Goal: Check status: Check status

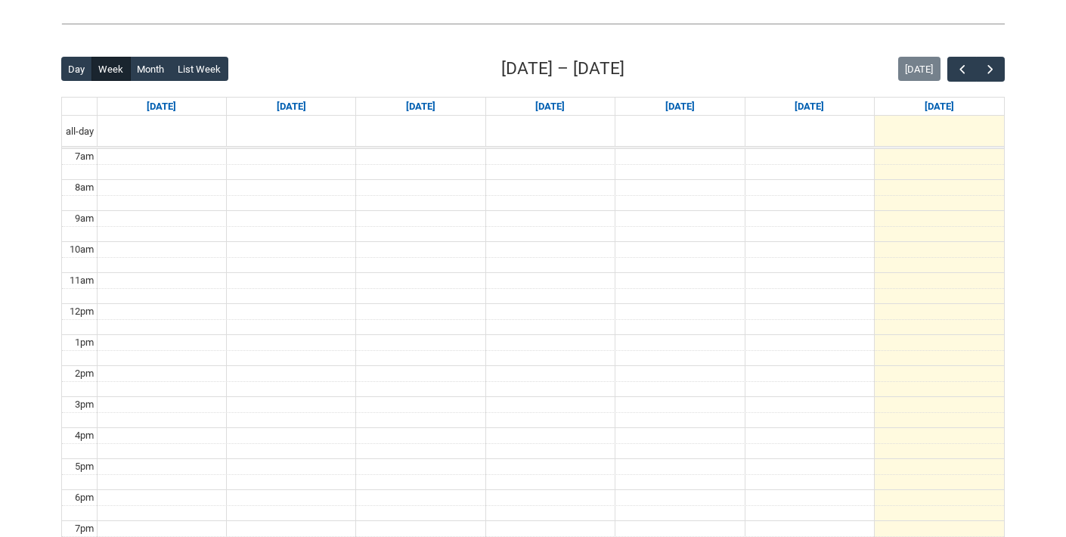
scroll to position [350, 0]
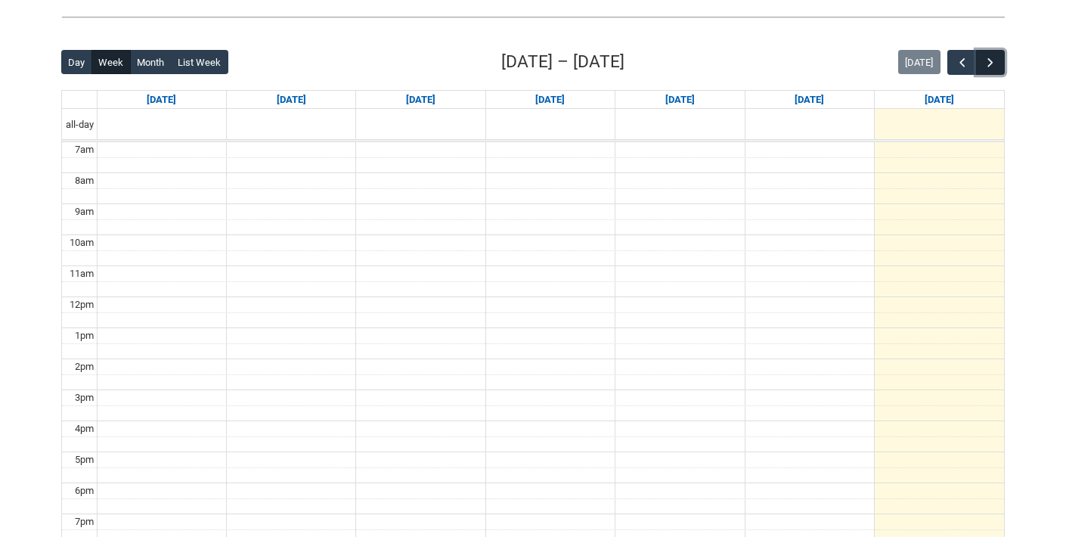
click at [998, 64] on button "button" at bounding box center [990, 62] width 29 height 25
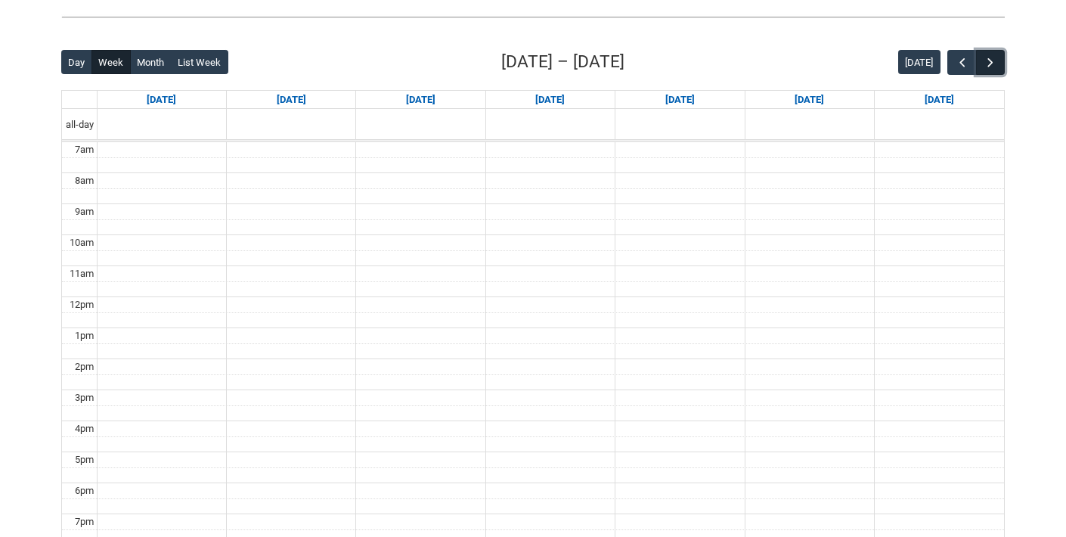
click at [998, 64] on button "button" at bounding box center [990, 62] width 29 height 25
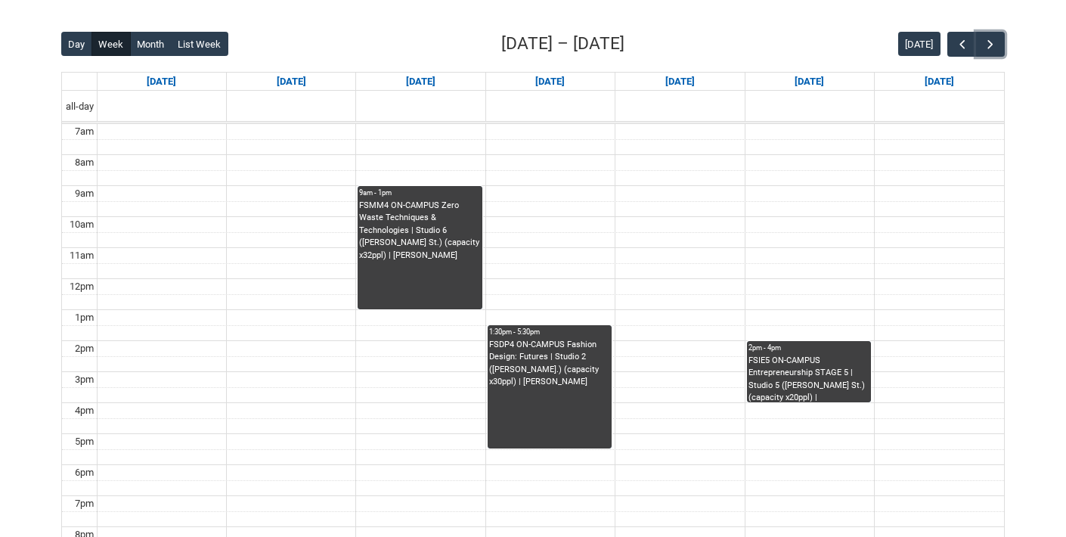
scroll to position [351, 0]
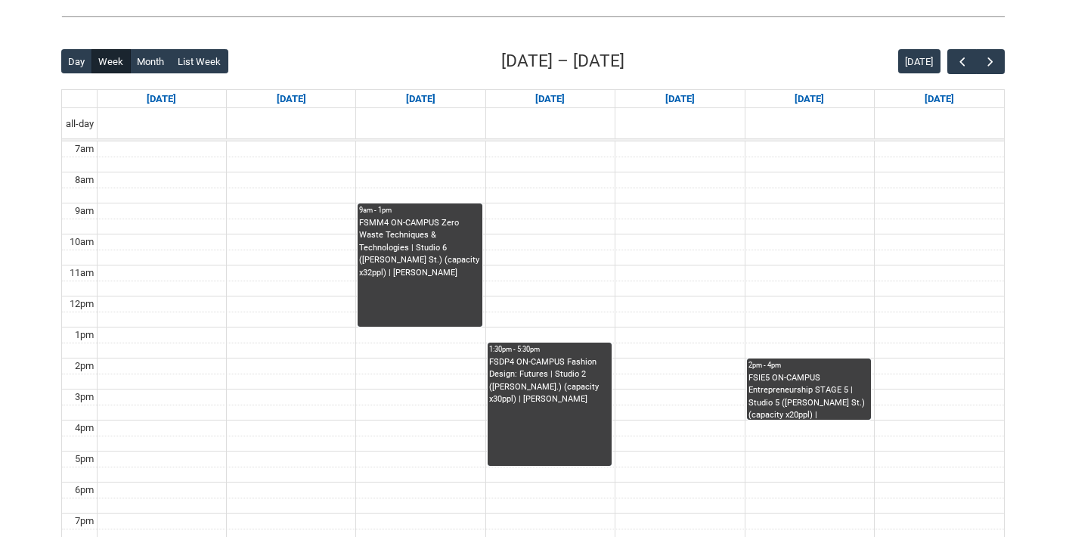
click at [989, 73] on div "Day Week Month List Week [DATE] – [DATE] [DATE]" at bounding box center [532, 61] width 943 height 26
click at [991, 65] on span "button" at bounding box center [990, 61] width 15 height 15
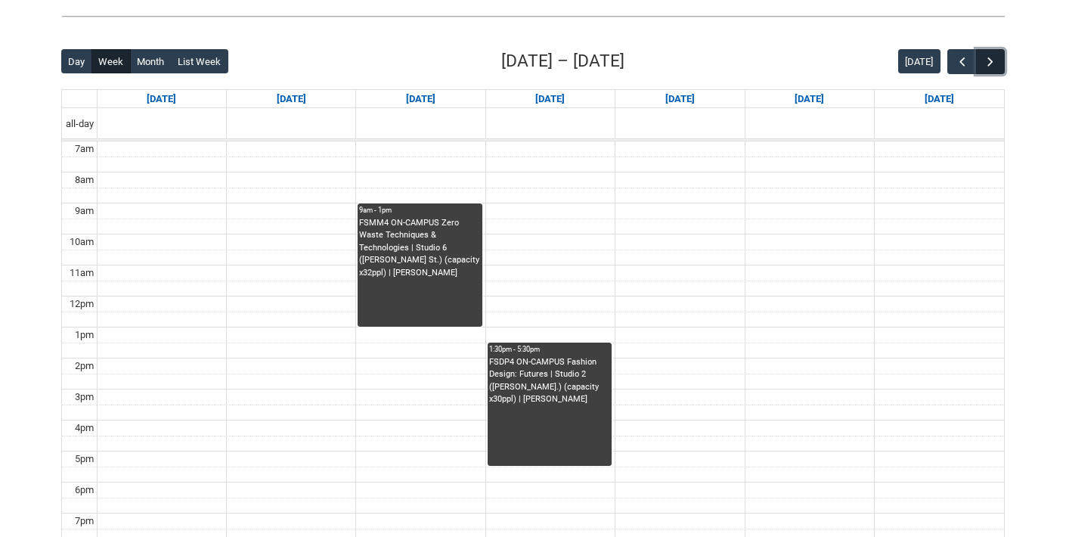
click at [991, 65] on span "button" at bounding box center [990, 61] width 15 height 15
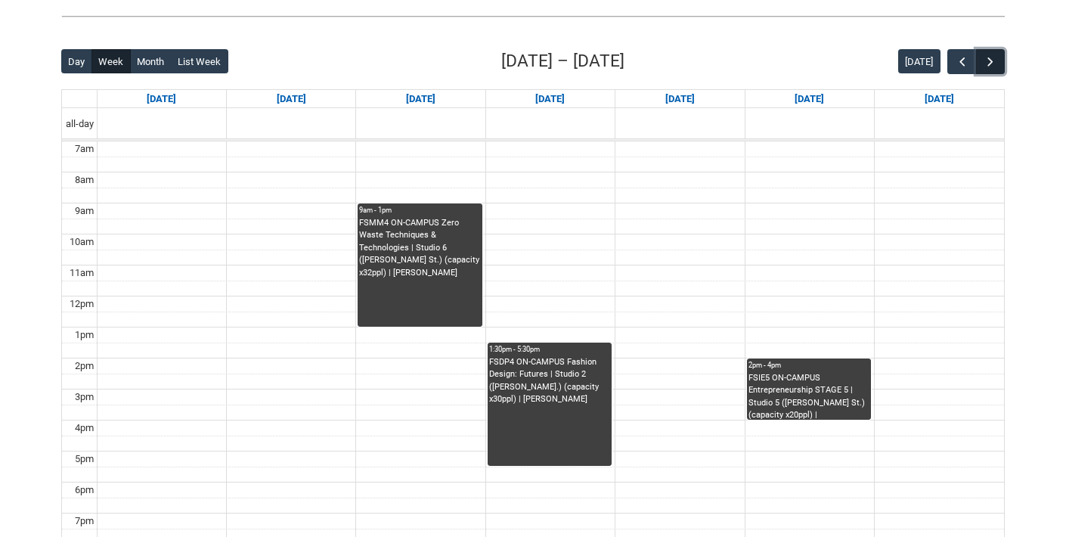
click at [991, 65] on span "button" at bounding box center [990, 61] width 15 height 15
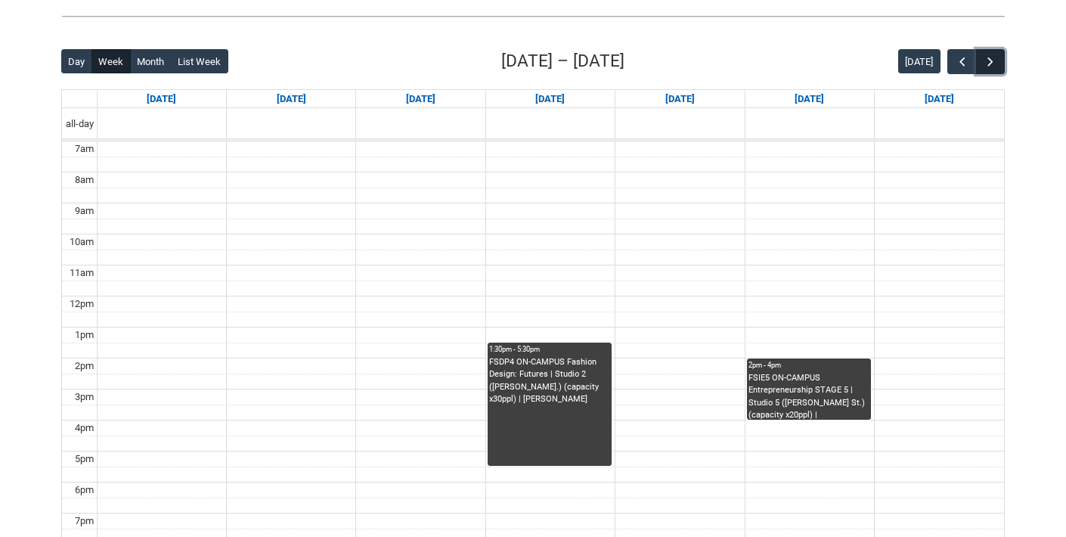
click at [991, 65] on span "button" at bounding box center [990, 61] width 15 height 15
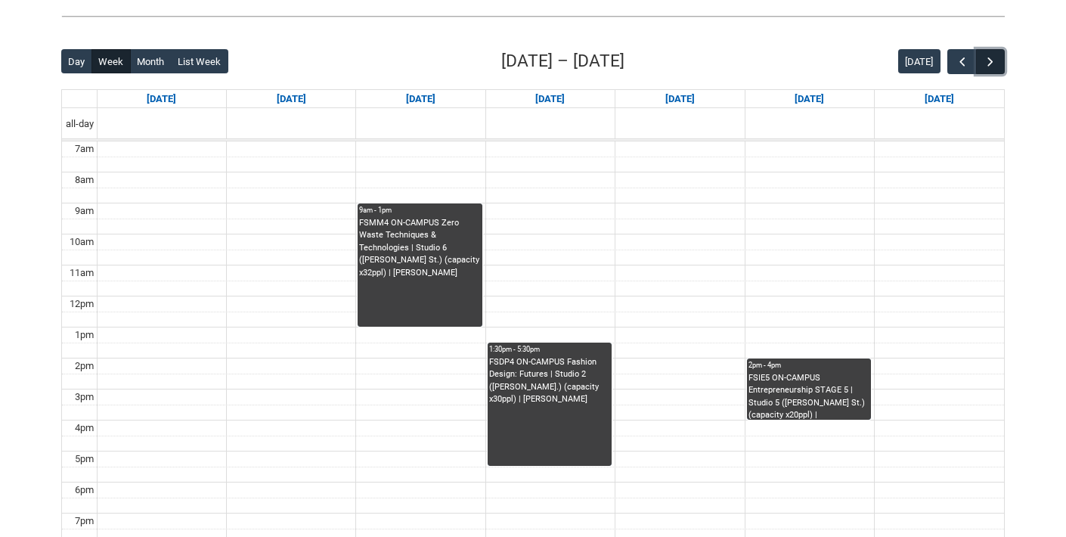
click at [991, 65] on span "button" at bounding box center [990, 61] width 15 height 15
